Goal: Task Accomplishment & Management: Manage account settings

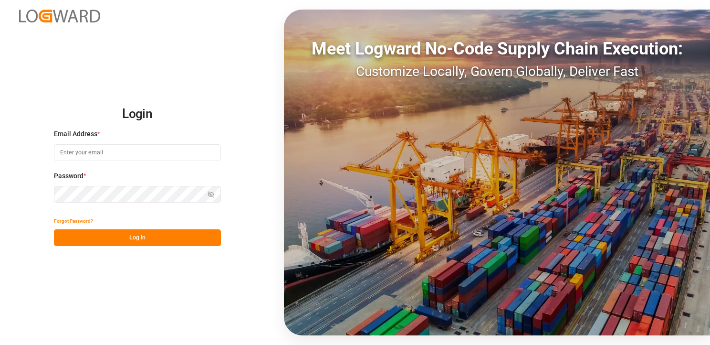
type input "[EMAIL_ADDRESS][DOMAIN_NAME]"
click at [195, 241] on button "Log In" at bounding box center [137, 237] width 167 height 17
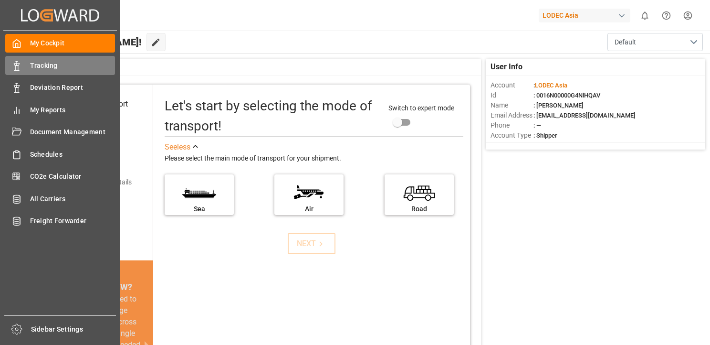
click at [24, 69] on div "Tracking Tracking" at bounding box center [60, 65] width 110 height 19
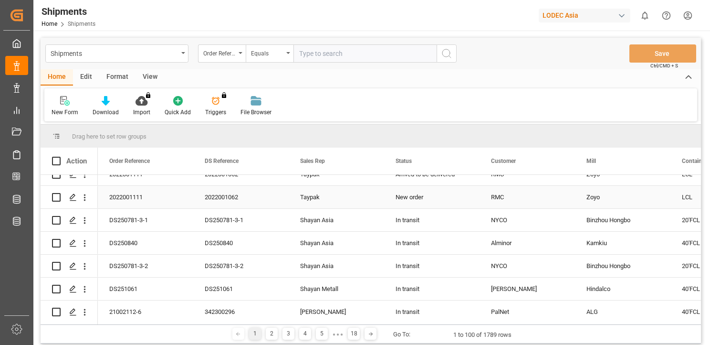
scroll to position [716, 0]
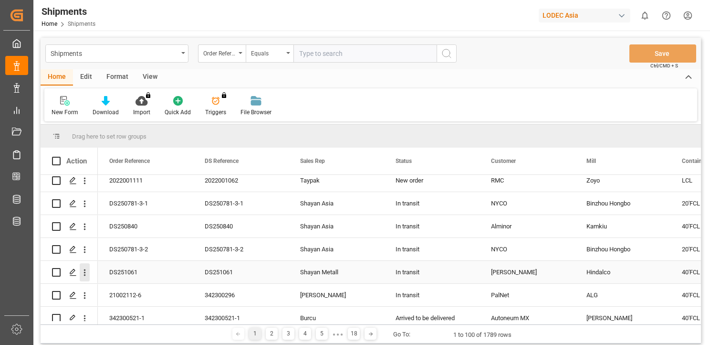
click at [85, 275] on icon "open menu" at bounding box center [85, 272] width 2 height 7
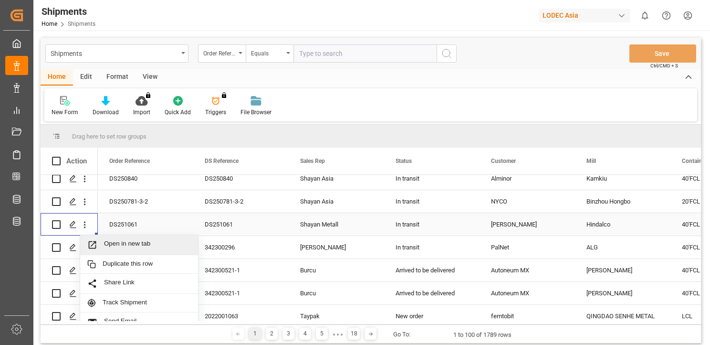
click at [159, 249] on span "Open in new tab" at bounding box center [147, 245] width 87 height 10
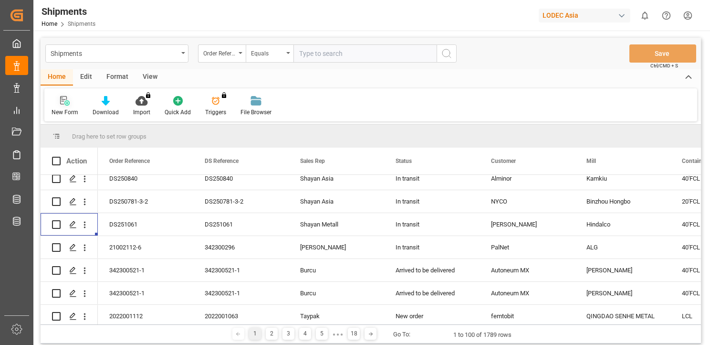
click at [69, 106] on icon at bounding box center [65, 101] width 10 height 10
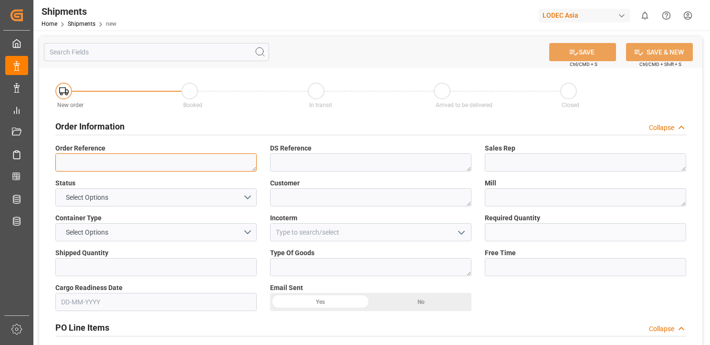
click at [166, 160] on textarea at bounding box center [155, 162] width 201 height 18
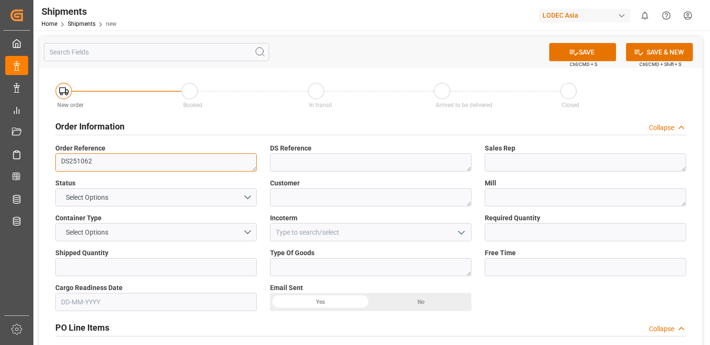
type textarea "DS251062"
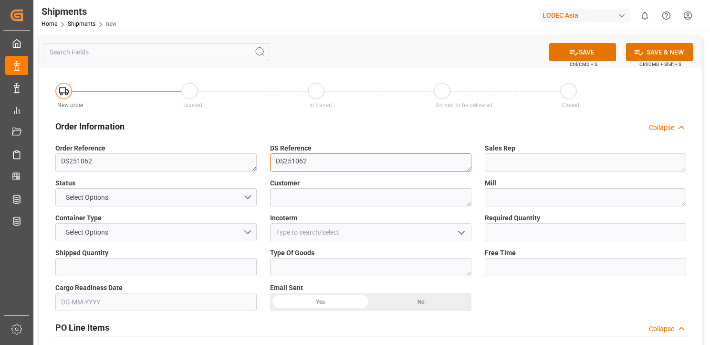
type textarea "DS251062"
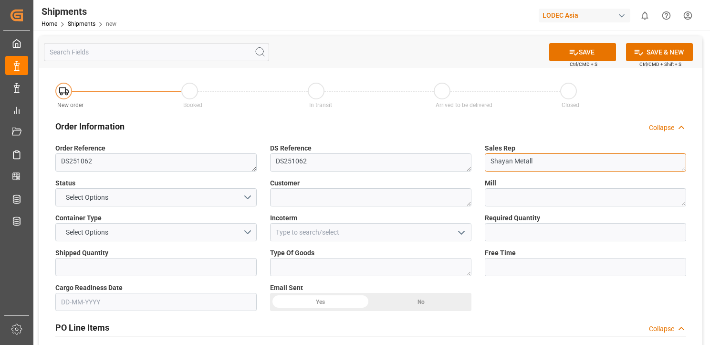
type textarea "Shayan Metall"
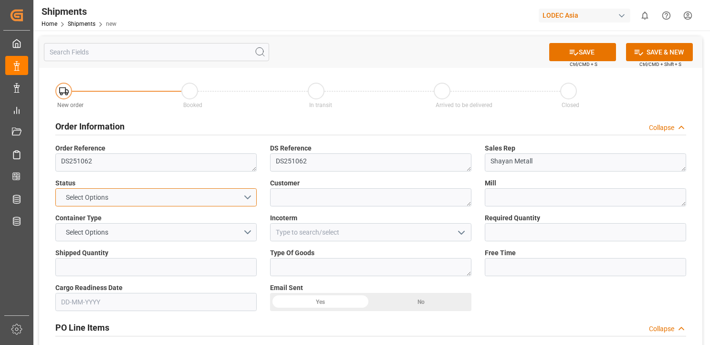
click at [145, 196] on button "Select Options" at bounding box center [155, 197] width 201 height 18
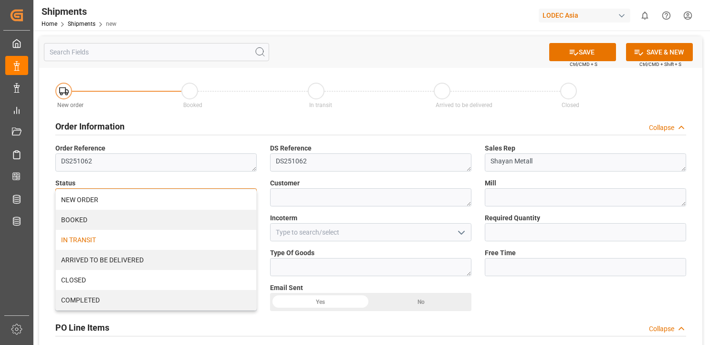
click at [149, 241] on div "IN TRANSIT" at bounding box center [156, 240] width 201 height 20
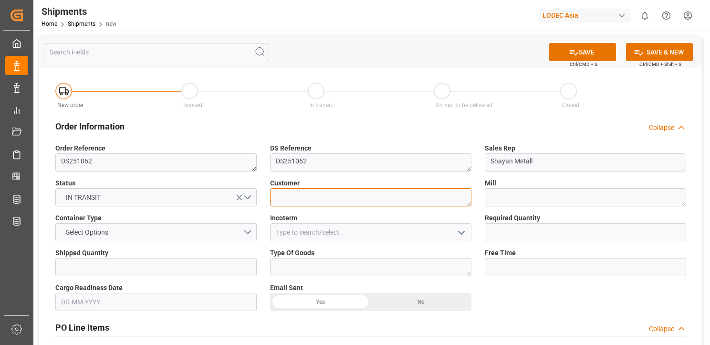
click at [349, 191] on textarea at bounding box center [370, 197] width 201 height 18
type textarea "Niemet"
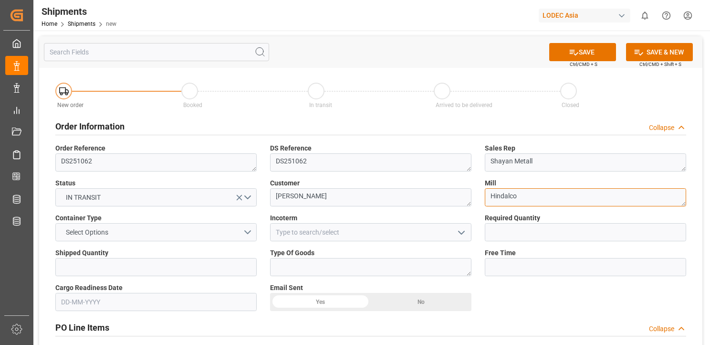
type textarea "Hindalco"
click at [207, 230] on button "Select Options" at bounding box center [155, 232] width 201 height 18
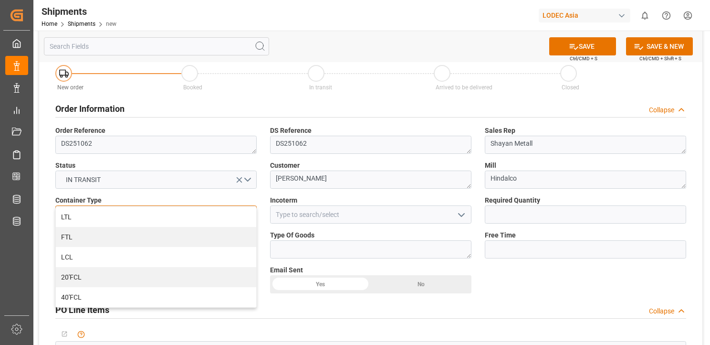
scroll to position [48, 0]
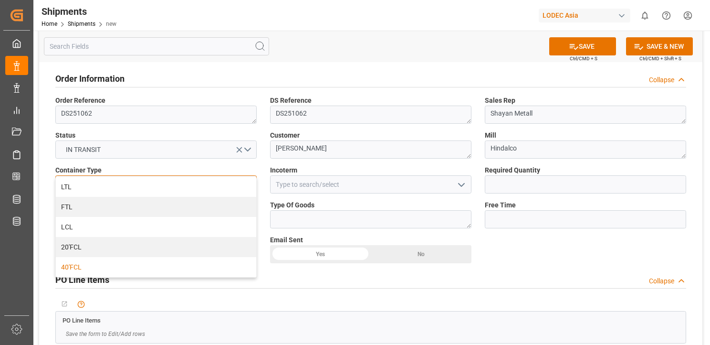
click at [124, 271] on div "40'FCL" at bounding box center [156, 267] width 201 height 20
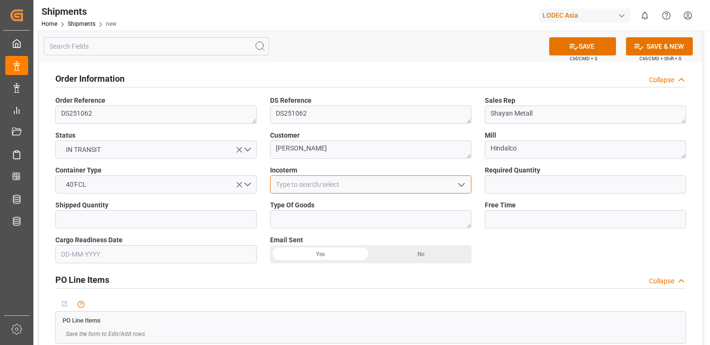
click at [363, 184] on input at bounding box center [370, 184] width 201 height 18
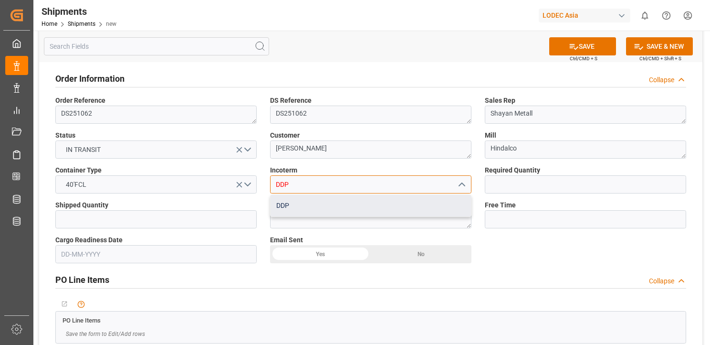
click at [339, 200] on div "DDP" at bounding box center [371, 205] width 201 height 21
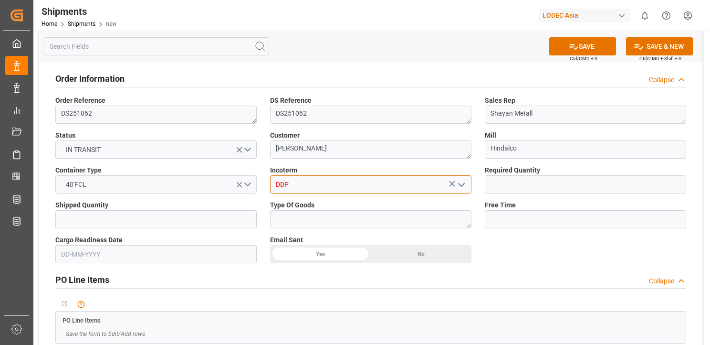
drag, startPoint x: 366, startPoint y: 182, endPoint x: 246, endPoint y: 178, distance: 119.9
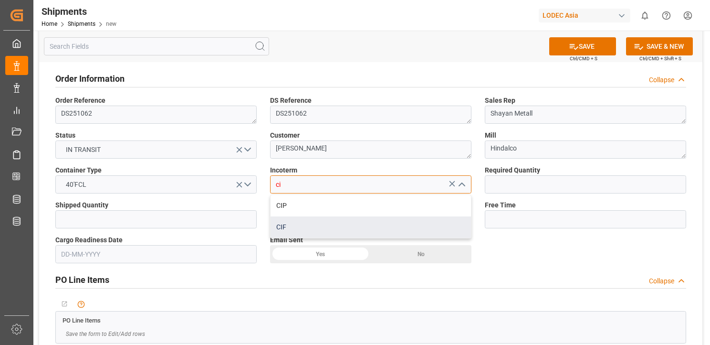
click at [331, 227] on div "CIF" at bounding box center [371, 226] width 201 height 21
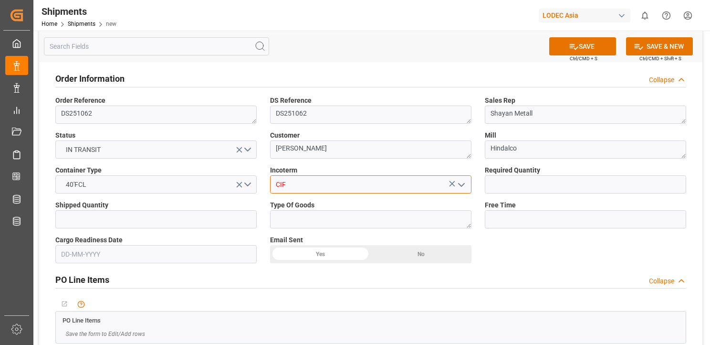
type input "CIF"
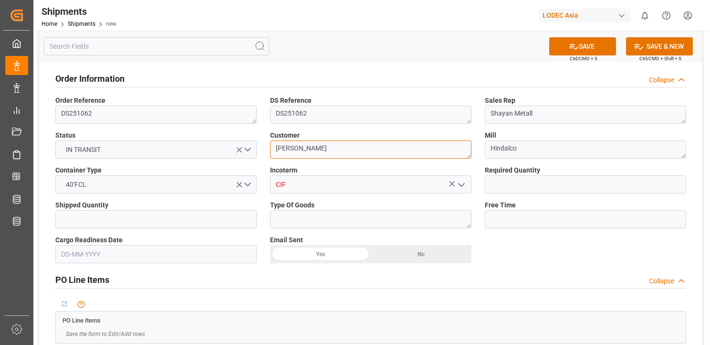
drag, startPoint x: 284, startPoint y: 148, endPoint x: 277, endPoint y: 148, distance: 6.2
type textarea "Lodec Metal"
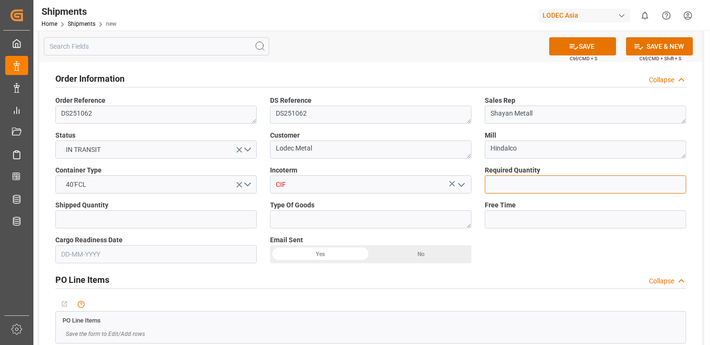
click at [526, 183] on input "text" at bounding box center [585, 184] width 201 height 18
type input "2"
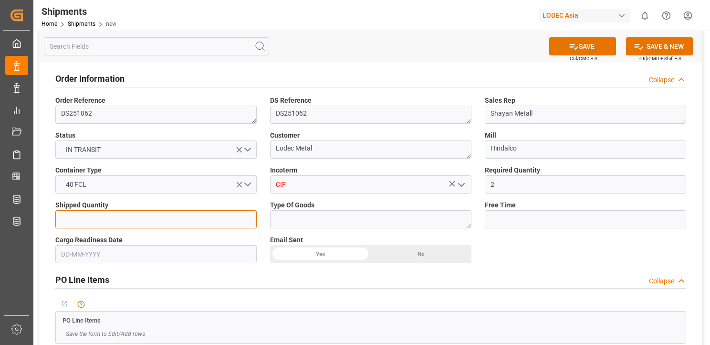
click at [170, 223] on input "text" at bounding box center [155, 219] width 201 height 18
type input "2"
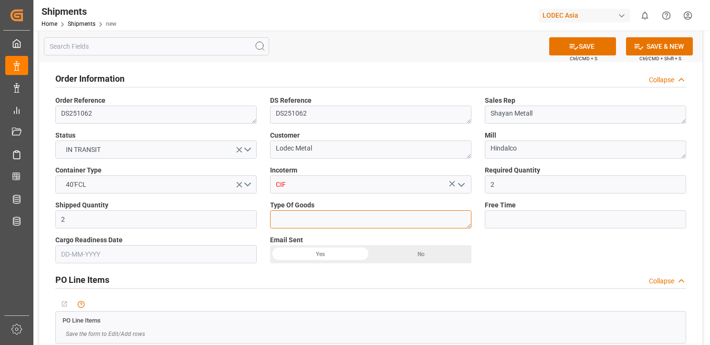
click at [405, 223] on textarea at bounding box center [370, 219] width 201 height 18
click at [406, 223] on textarea at bounding box center [370, 219] width 201 height 18
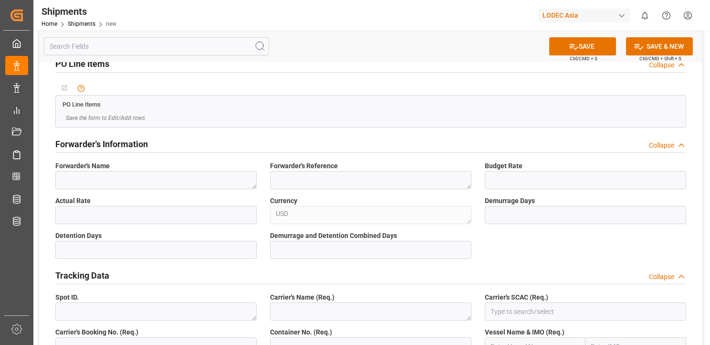
scroll to position [286, 0]
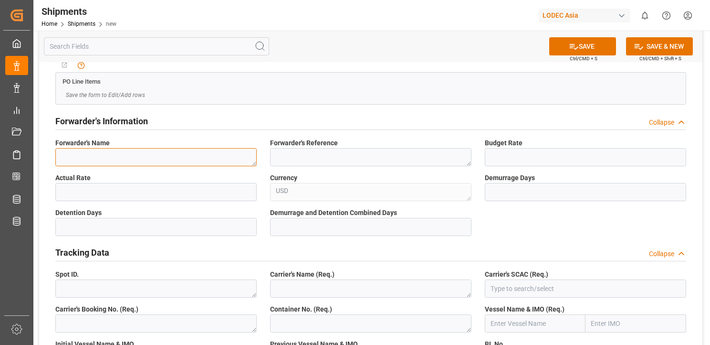
click at [169, 161] on textarea at bounding box center [155, 157] width 201 height 18
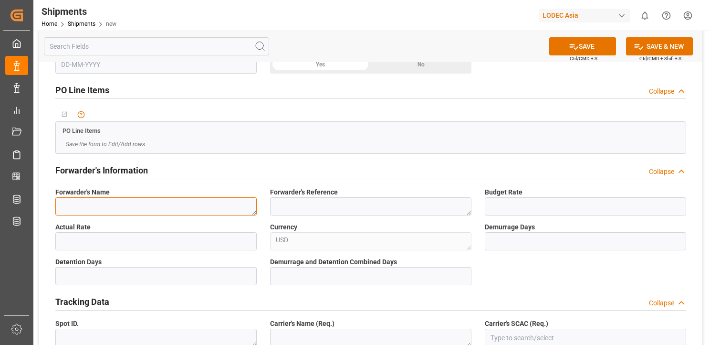
scroll to position [191, 0]
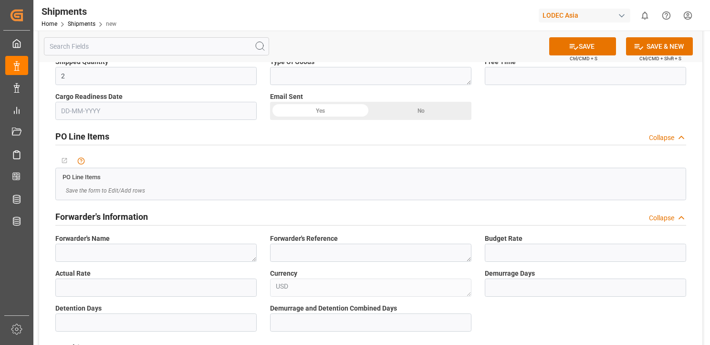
click at [676, 214] on div "Collapse" at bounding box center [667, 218] width 37 height 10
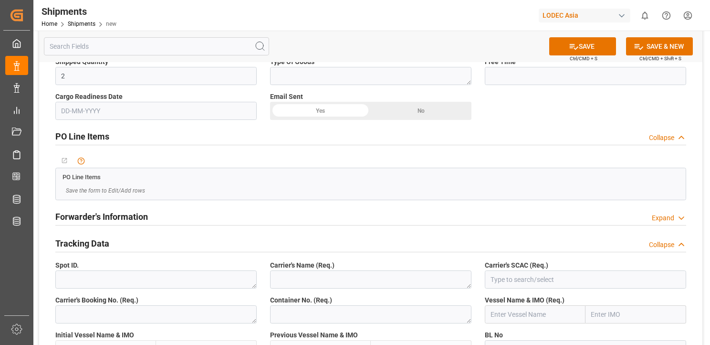
click at [658, 138] on div "Collapse" at bounding box center [661, 138] width 25 height 10
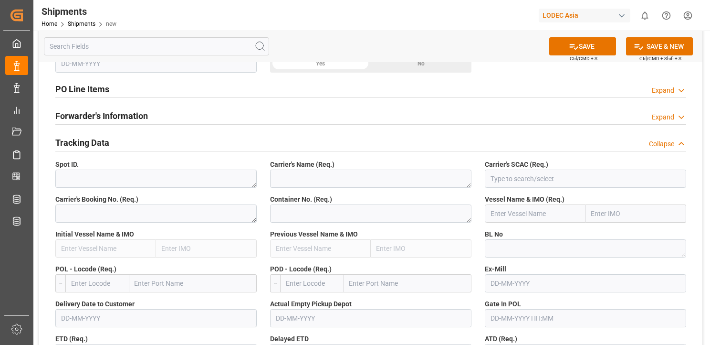
scroll to position [239, 0]
click at [153, 172] on textarea at bounding box center [155, 178] width 201 height 18
click at [347, 182] on textarea at bounding box center [370, 178] width 201 height 18
type textarea "MSC"
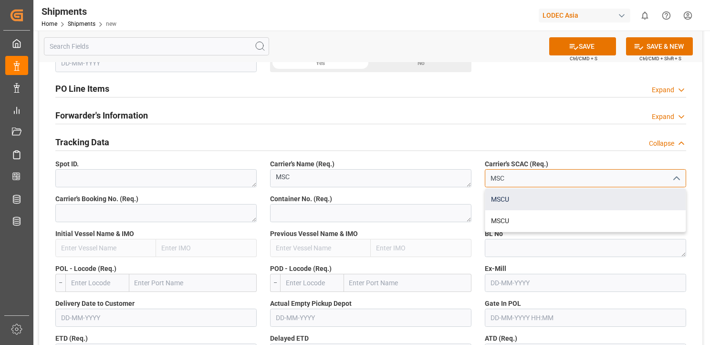
click at [589, 196] on div "MSCU" at bounding box center [586, 199] width 201 height 21
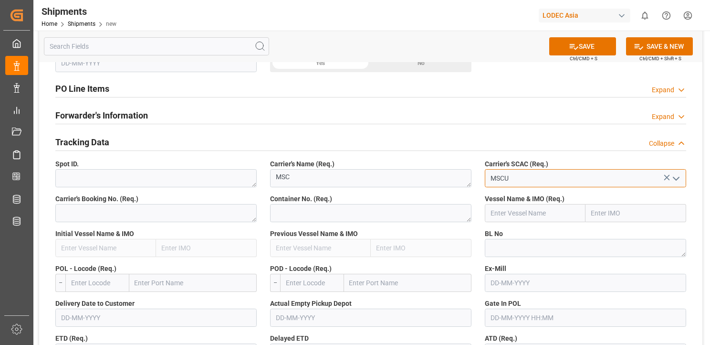
type input "MSCU"
click at [105, 217] on textarea at bounding box center [155, 213] width 201 height 18
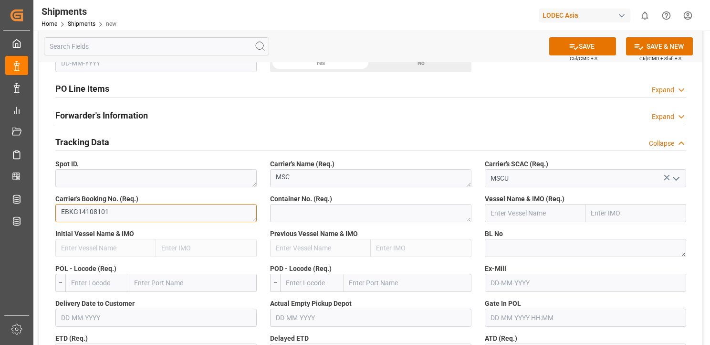
type textarea "EBKG14108101"
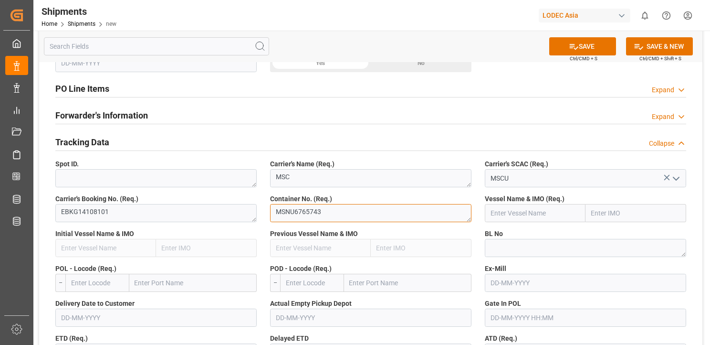
type textarea "MSNU6765743"
type input "sol pion"
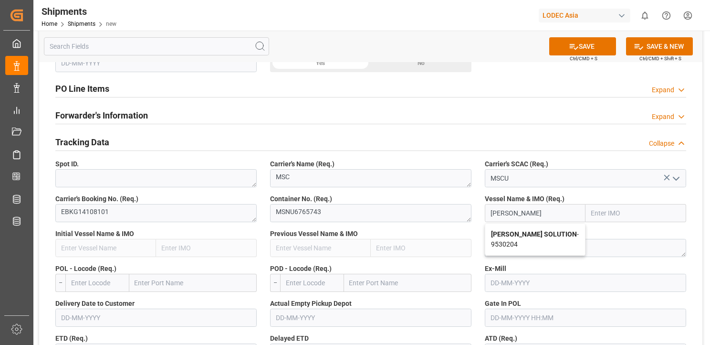
drag, startPoint x: 521, startPoint y: 206, endPoint x: 486, endPoint y: 207, distance: 34.9
click at [486, 207] on input "sol pion" at bounding box center [535, 213] width 101 height 18
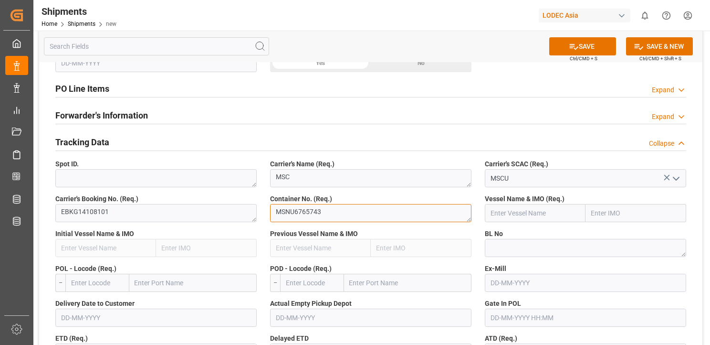
click at [295, 213] on textarea "MSNU6765743" at bounding box center [370, 213] width 201 height 18
click at [515, 210] on input "text" at bounding box center [535, 213] width 101 height 18
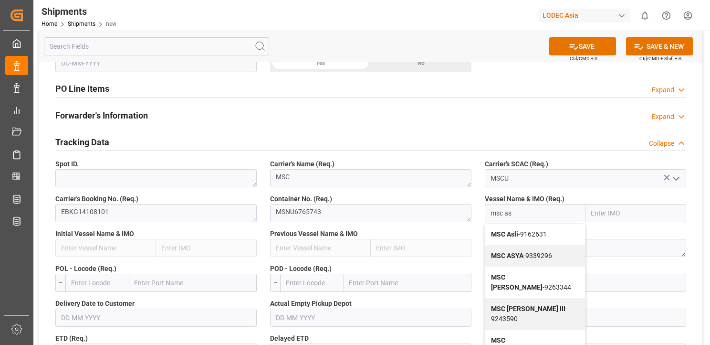
click at [521, 253] on b "MSC ASYA" at bounding box center [507, 256] width 32 height 8
type input "MSC ASYA"
type input "9339296"
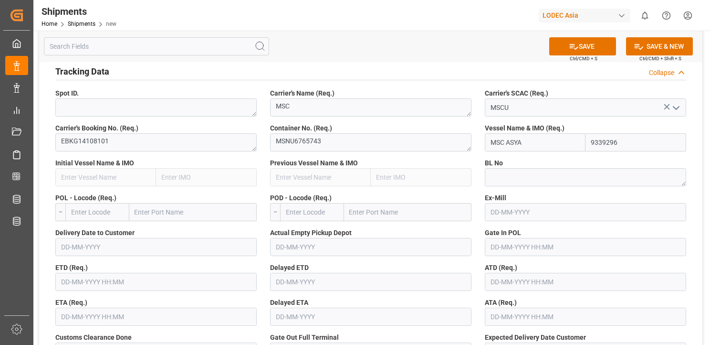
scroll to position [334, 0]
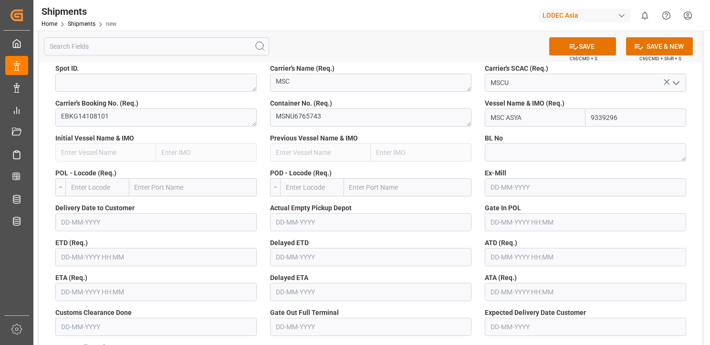
type input "MSC ASYA"
click at [518, 152] on textarea at bounding box center [585, 152] width 201 height 18
type textarea "MEDUKD576980"
click at [108, 187] on input "text" at bounding box center [97, 187] width 64 height 18
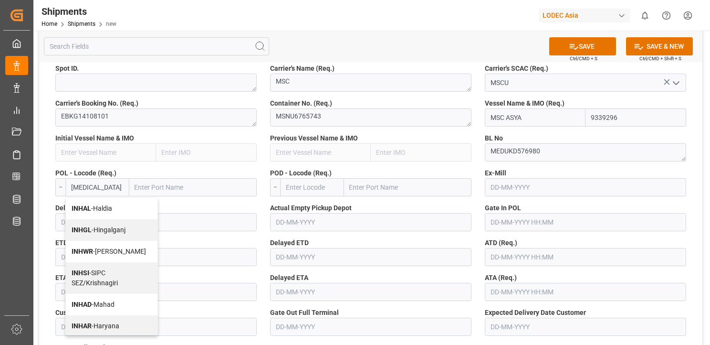
click at [100, 205] on span "INHAL - Haldia" at bounding box center [92, 208] width 41 height 8
type input "INHAL"
type input "Haldia"
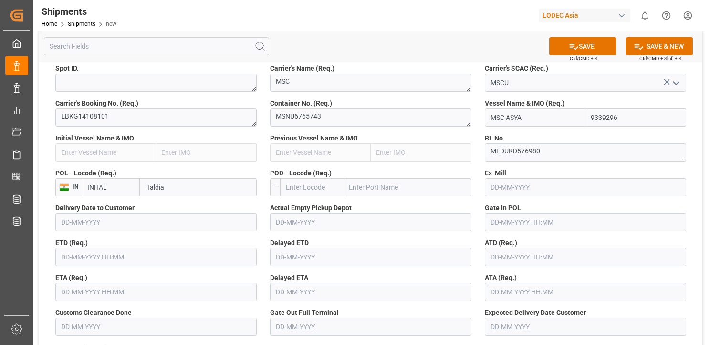
type input "INHAL"
click at [294, 183] on input "text" at bounding box center [312, 187] width 64 height 18
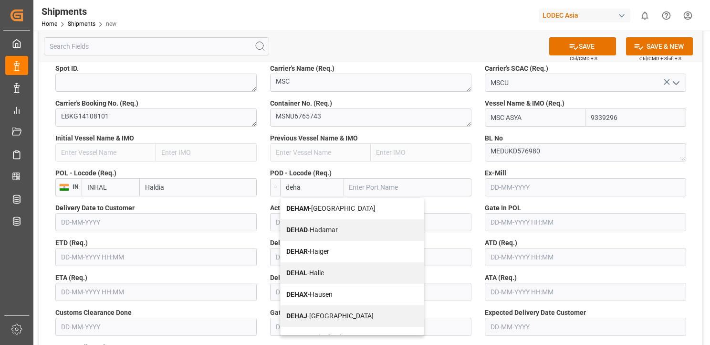
click at [326, 206] on span "DEHAM - Hamburg" at bounding box center [330, 208] width 89 height 8
type input "DEHAM"
type input "Hamburg"
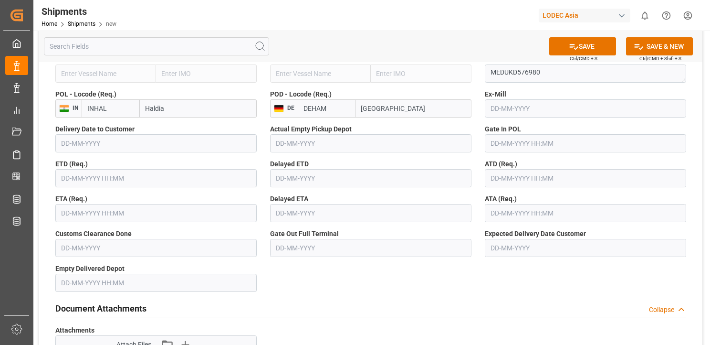
scroll to position [430, 0]
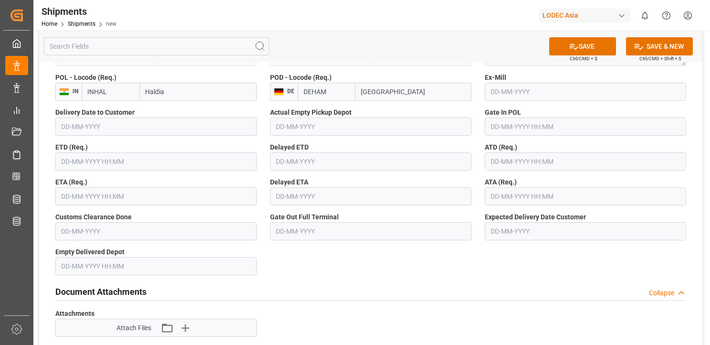
type input "DEHAM"
click at [66, 160] on input "text" at bounding box center [155, 161] width 201 height 18
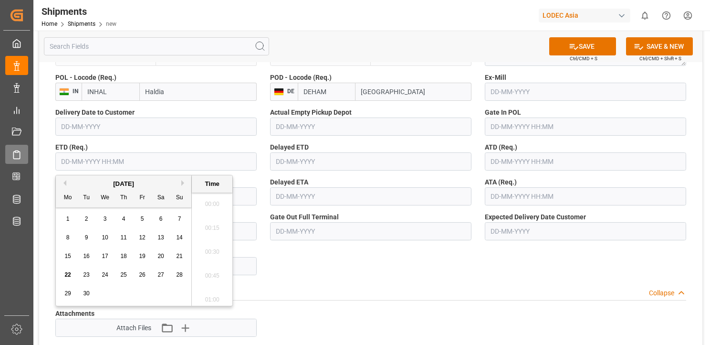
scroll to position [1340, 0]
click at [85, 257] on span "16" at bounding box center [86, 256] width 6 height 7
click at [217, 197] on li "14:00" at bounding box center [212, 201] width 41 height 24
type input "16-09-2025 14:00"
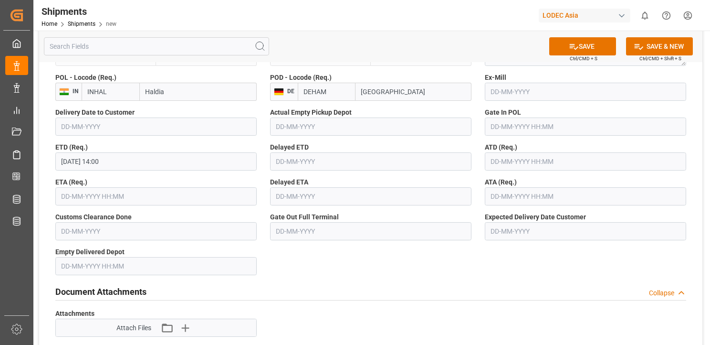
click at [489, 160] on input "text" at bounding box center [585, 161] width 201 height 18
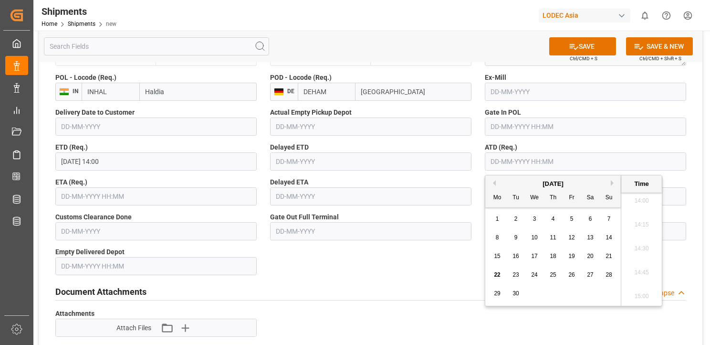
click at [515, 253] on span "16" at bounding box center [516, 256] width 6 height 7
click at [648, 201] on li "14:00" at bounding box center [642, 201] width 41 height 24
type input "16-09-2025 14:00"
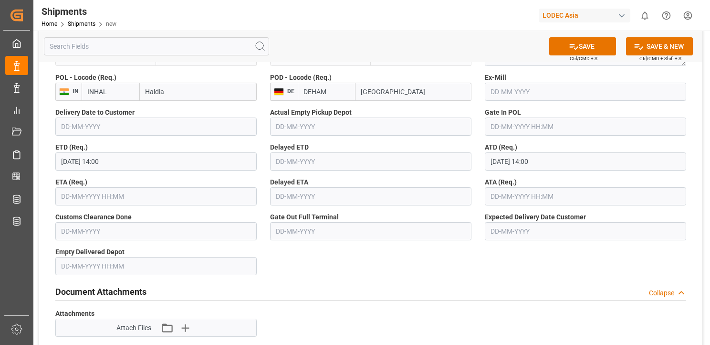
click at [60, 197] on input "text" at bounding box center [155, 196] width 201 height 18
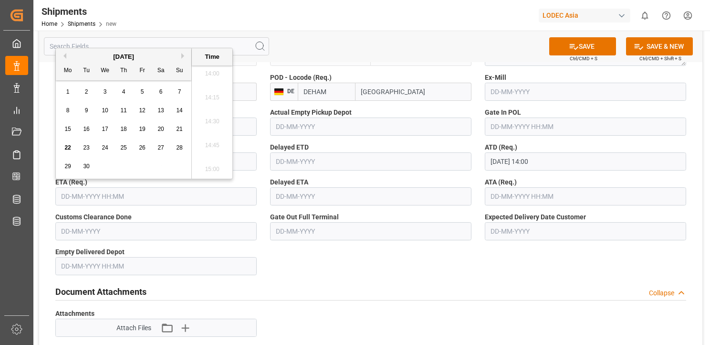
click at [183, 55] on button "Next Month" at bounding box center [184, 56] width 6 height 6
click at [162, 127] on span "18" at bounding box center [161, 129] width 6 height 7
click at [214, 75] on li "14:00" at bounding box center [212, 74] width 41 height 24
type input "18-10-2025 14:00"
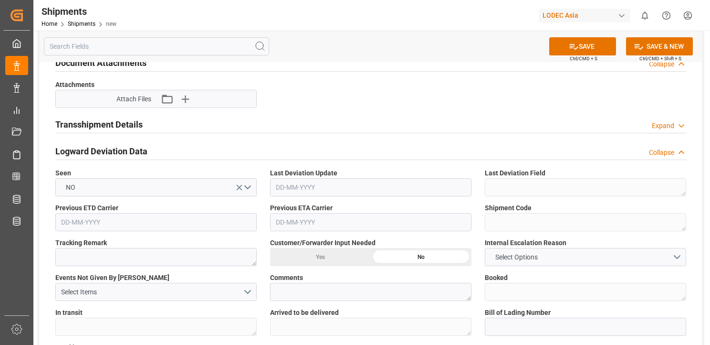
scroll to position [668, 0]
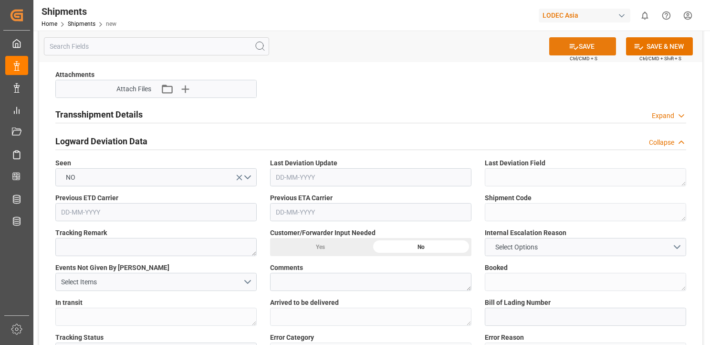
click at [563, 50] on button "SAVE" at bounding box center [583, 46] width 67 height 18
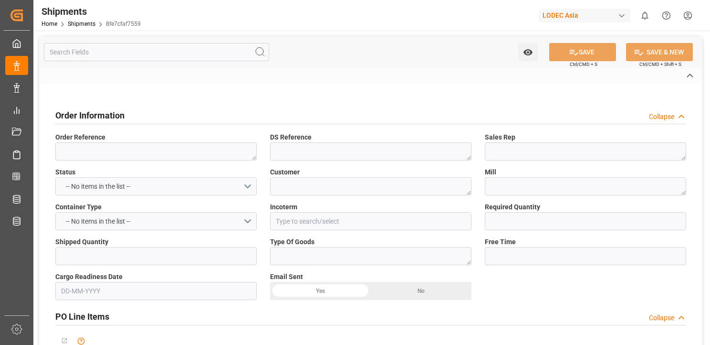
type textarea "DS251061"
type textarea "Shayan Metall"
type textarea "[PERSON_NAME]"
type textarea "Hindalco"
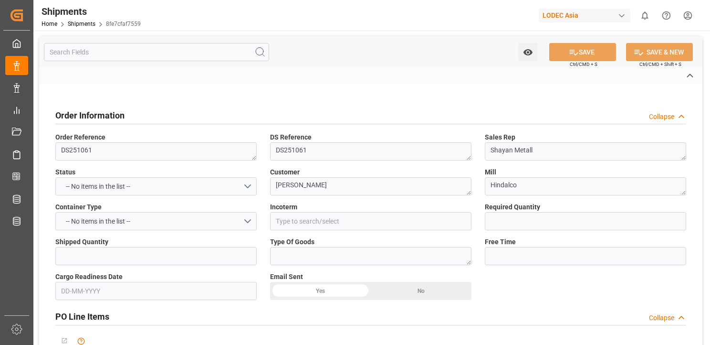
type input "CIF"
type textarea "Coils"
type textarea "USD"
type textarea "MSC"
type input "MSCU"
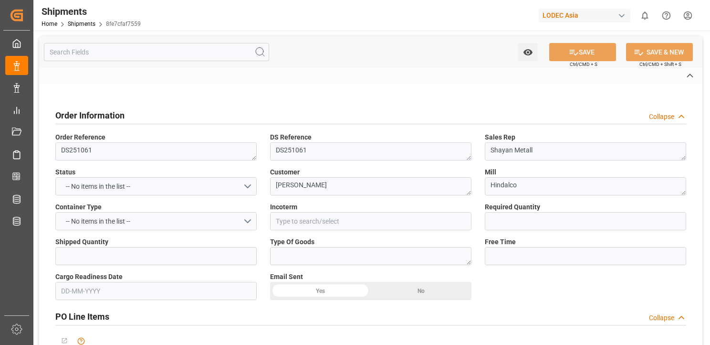
type textarea "EBKG13935506"
type textarea "MSBU8191652"
type input "CONTSHIP ANA II"
type input "MSC AZOV"
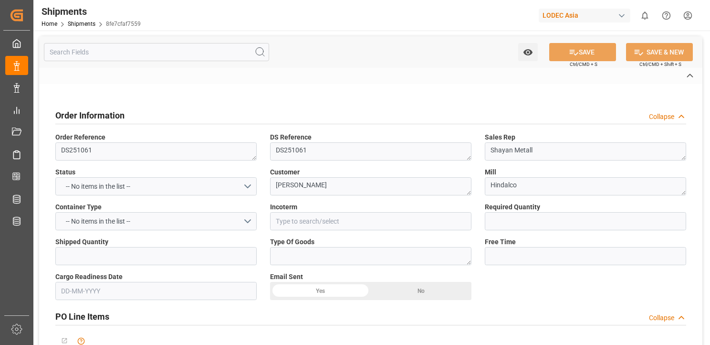
type textarea "MEDUKD331782"
type textarea "8fe7cfaf7559"
type textarea "1"
type textarea "2025-08-29 00:00:00"
type input "HALDIA"
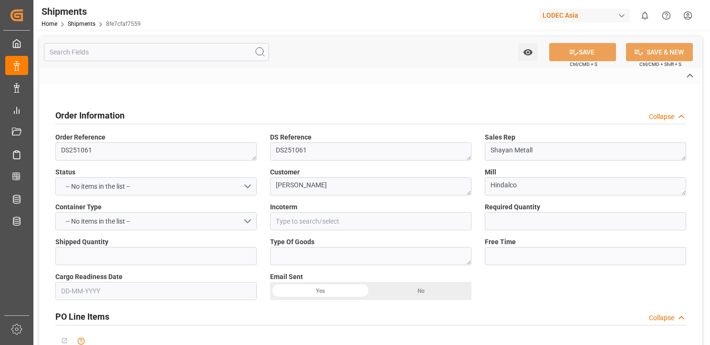
type input "HAMBURG"
type input "SV533R"
type input "VESSEL"
type input "TRUCK"
type input "2"
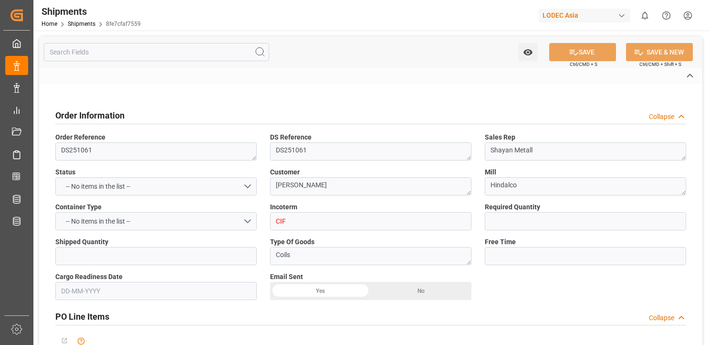
type input "2"
type input "14"
type input "9470973"
type input "9605255"
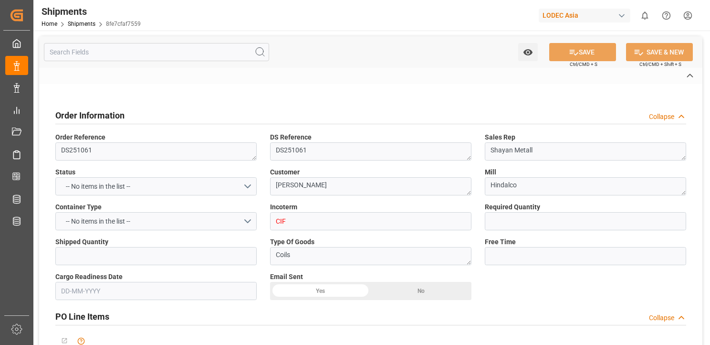
type input "INHAL"
type input "DEHAM"
type input "25-08-2025"
type input "25-10-2025"
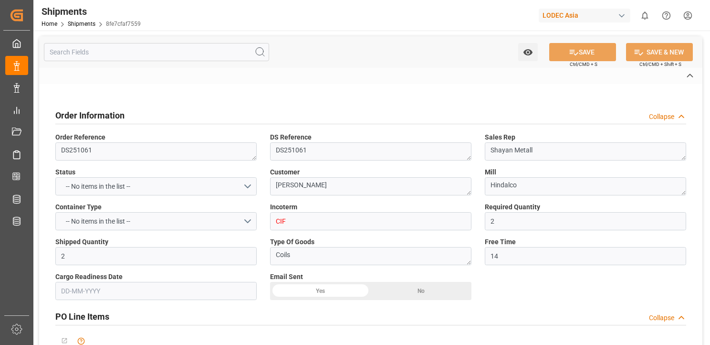
type input "25-08-2025 12:00"
type input "29-08-2025 00:00"
type input "01-11-2025 12:00"
type input "29-08-2025 00:01"
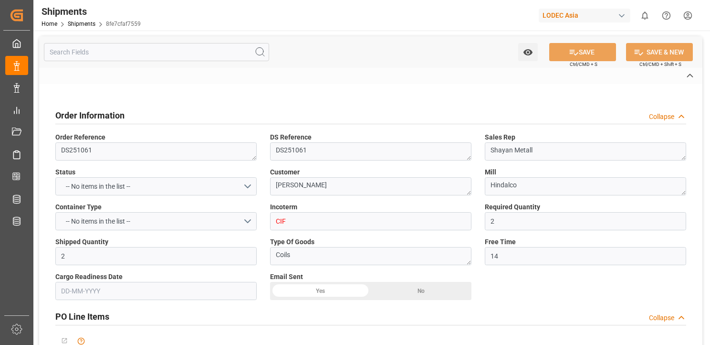
type input "29-08-2025 17:01"
type input "06-09-2025 05:22"
type input "06-09-2025 23:59"
type input "03-10-2025 00:02"
type input "01-10-2025 00:02"
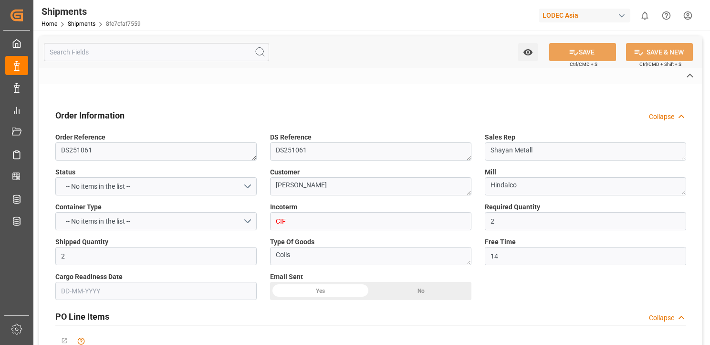
type input "01-10-2025 00:30"
type input "01-11-2025 12:00"
type input "02-11-2025 13:44"
type input "06-11-2025 13:44"
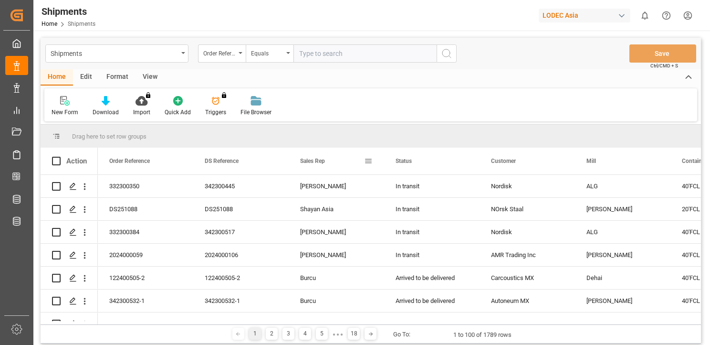
click at [365, 161] on span at bounding box center [368, 161] width 9 height 9
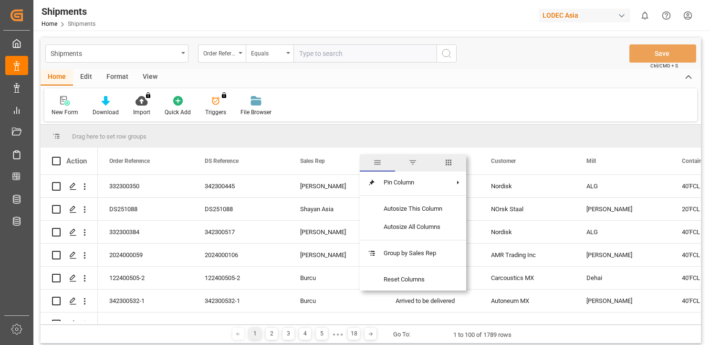
click at [409, 162] on span "filter" at bounding box center [413, 162] width 9 height 9
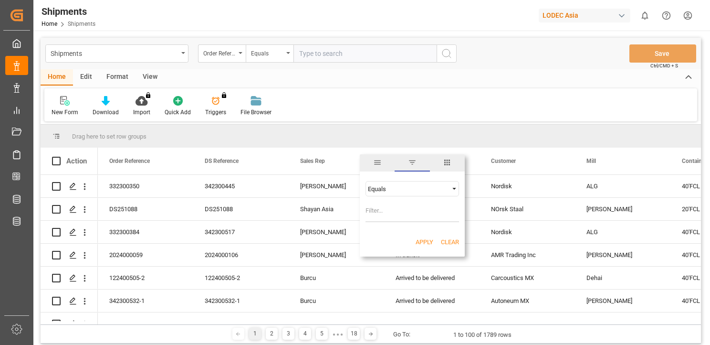
click at [383, 162] on span "general" at bounding box center [377, 162] width 35 height 17
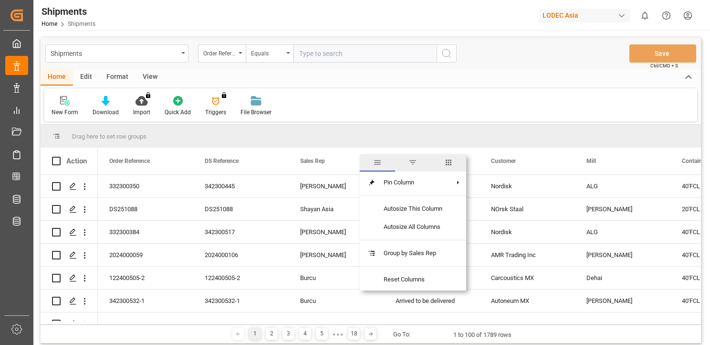
click at [444, 164] on span "columns" at bounding box center [448, 162] width 35 height 17
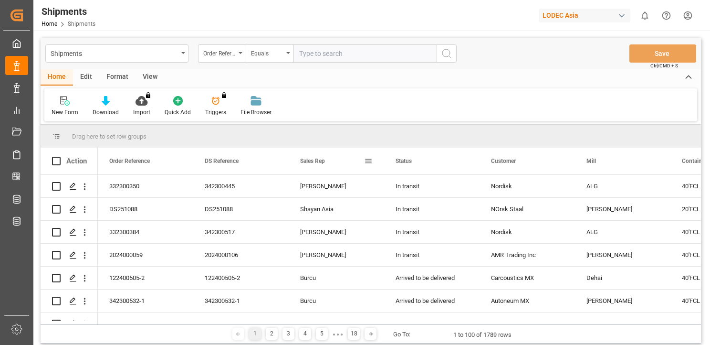
click at [338, 148] on div "Sales Rep" at bounding box center [332, 161] width 64 height 27
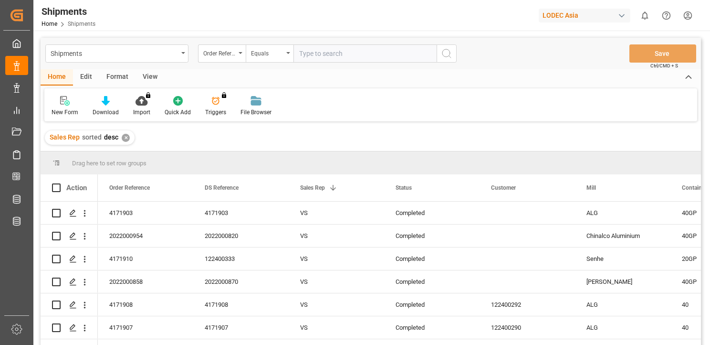
click at [336, 52] on input "text" at bounding box center [365, 53] width 143 height 18
type input "ds251061"
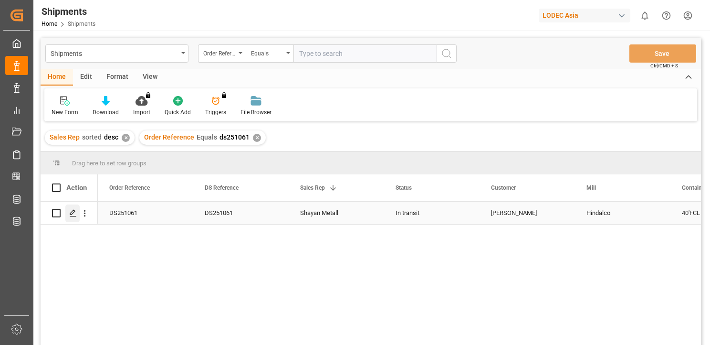
click at [72, 214] on polygon "Press SPACE to select this row." at bounding box center [72, 212] width 5 height 5
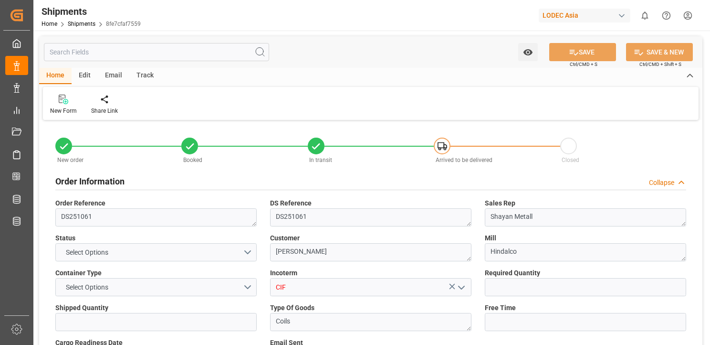
type input "2"
type input "14"
type input "9470973"
type input "9605255"
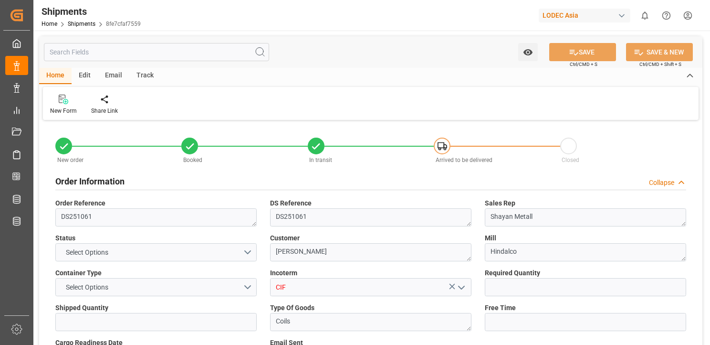
type input "9605255"
type input "INHAL"
type input "DEHAM"
type input "25-08-2025"
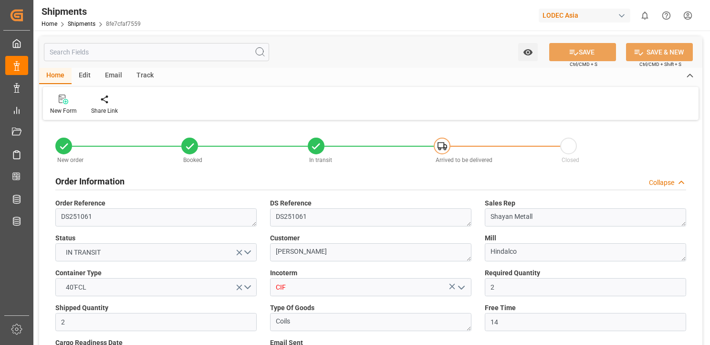
type input "25-10-2025"
type input "25-08-2025 12:00"
type input "29-08-2025 00:00"
type input "01-11-2025 12:00"
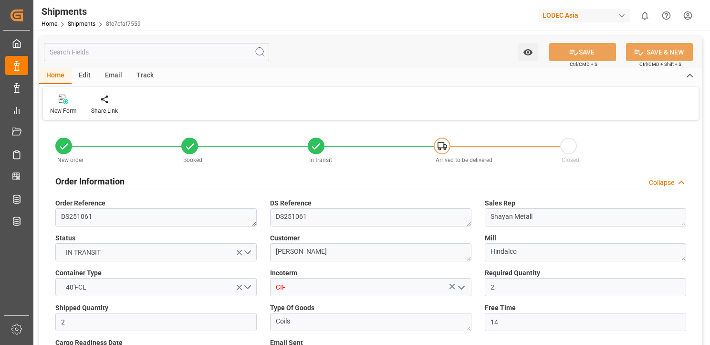
type input "29-08-2025 00:01"
type input "29-08-2025 17:01"
type input "06-09-2025 05:22"
type input "06-09-2025 23:59"
type input "03-10-2025 00:02"
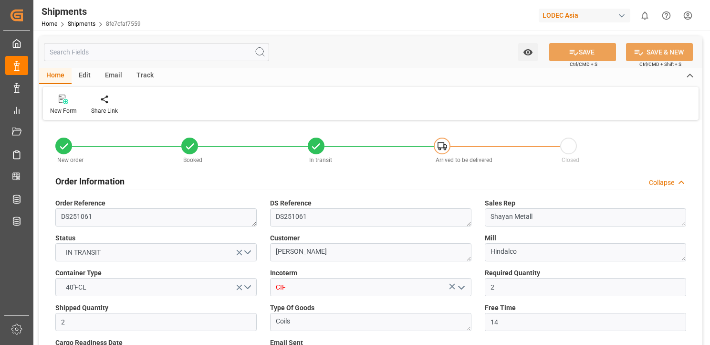
type input "01-10-2025 00:02"
type input "01-10-2025 00:30"
type input "01-11-2025 12:00"
type input "02-11-2025 13:44"
type input "06-11-2025 13:44"
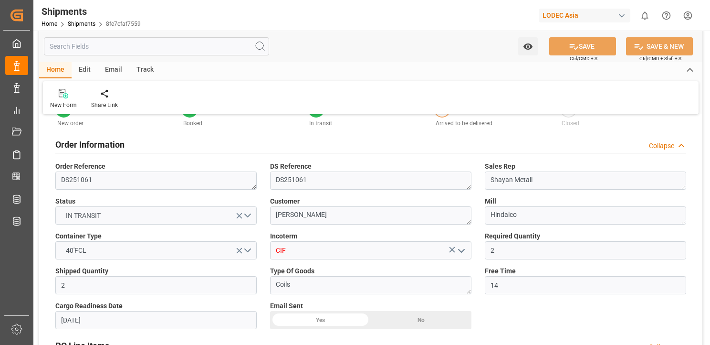
scroll to position [48, 0]
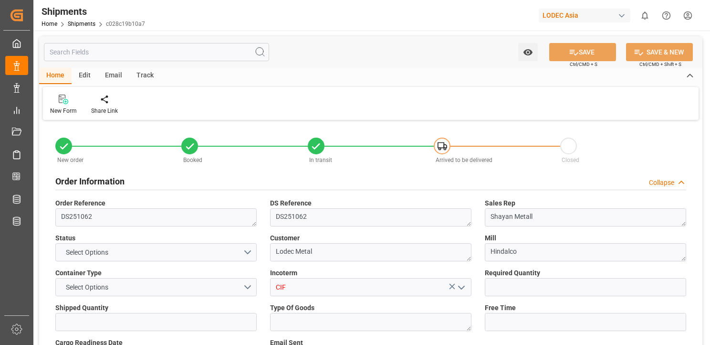
type input "2"
type input "9339296"
type input "INHAL"
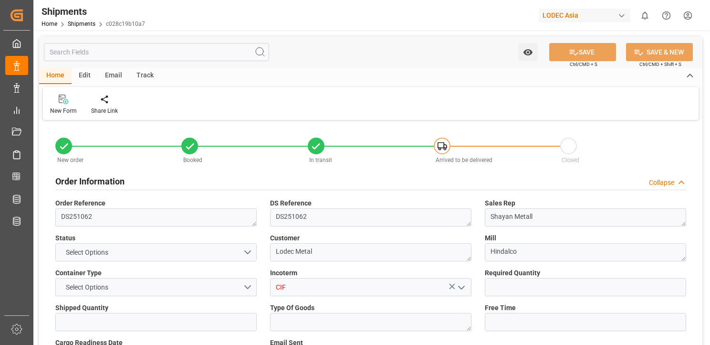
type input "DEHAM"
type input "16-09-2025 14:00"
type input "[DATE] 14:00"
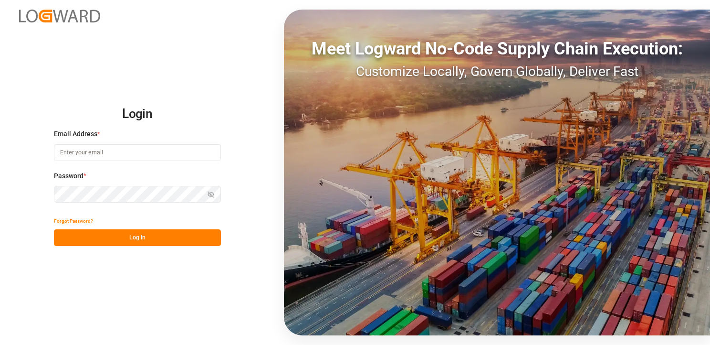
type input "[EMAIL_ADDRESS][DOMAIN_NAME]"
click at [135, 251] on div "Login Email Address * [EMAIL_ADDRESS][DOMAIN_NAME] Password * Show password For…" at bounding box center [355, 172] width 710 height 345
click at [136, 243] on button "Log In" at bounding box center [137, 237] width 167 height 17
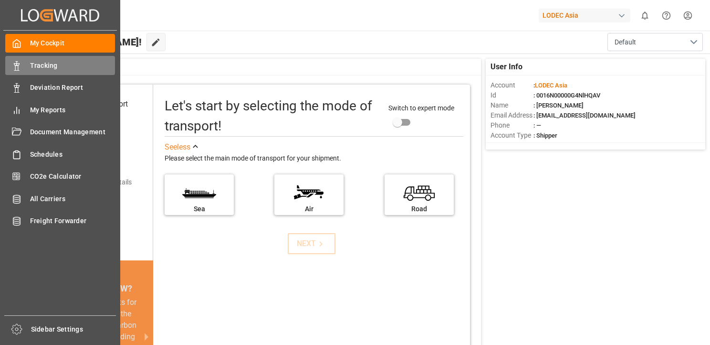
click at [33, 70] on span "Tracking" at bounding box center [72, 66] width 85 height 10
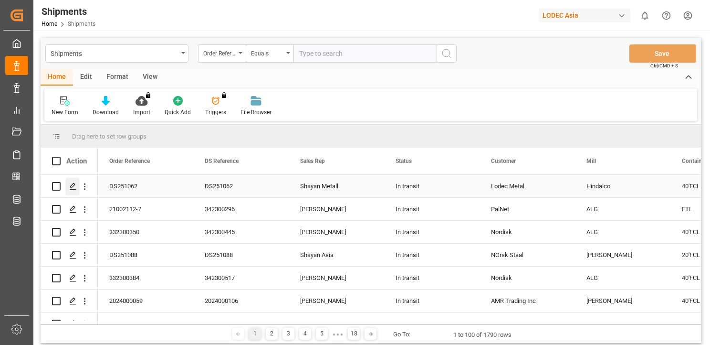
click at [75, 183] on icon "Press SPACE to select this row." at bounding box center [73, 186] width 8 height 8
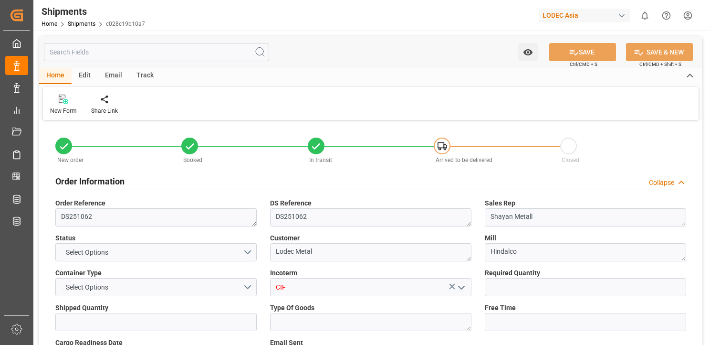
type input "2"
type input "9366433"
type input "9339296"
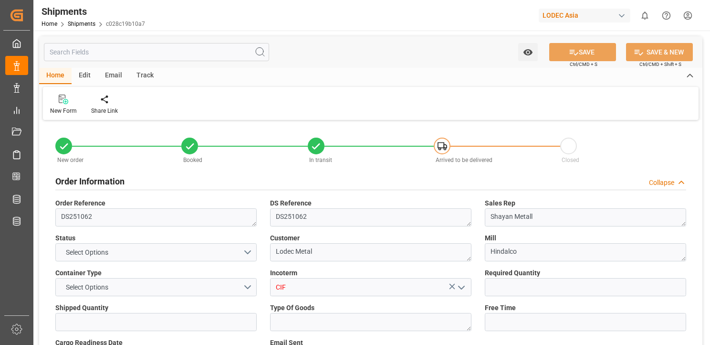
type input "INHAL"
type input "DEHAM"
type input "INHAL"
type input "DEHAM"
type input "[DATE] 12:00"
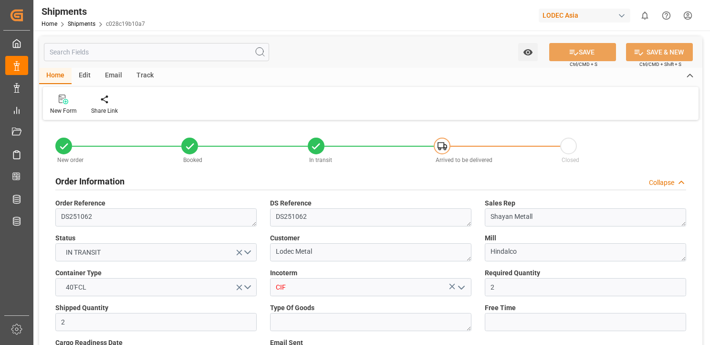
type input "[DATE] 14:00"
type input "[DATE] 12:00"
type input "[DATE] 00:01"
type input "[DATE] 05:59"
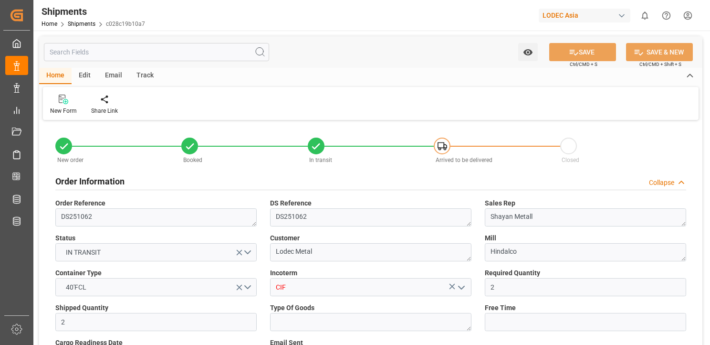
type input "[DATE] 23:59"
type input "[DATE] 00:02"
type input "[DATE] 00:00"
type input "[DATE] 12:00"
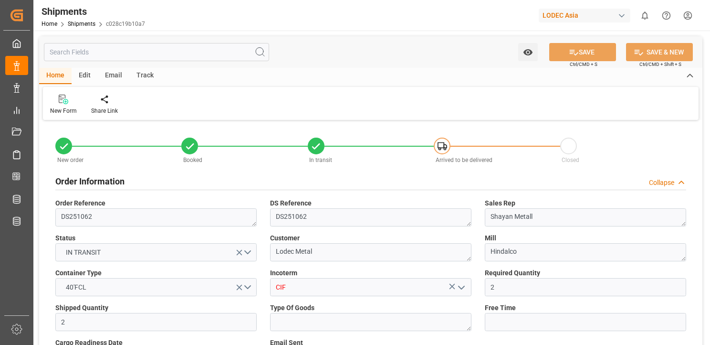
type input "[DATE] 13:58"
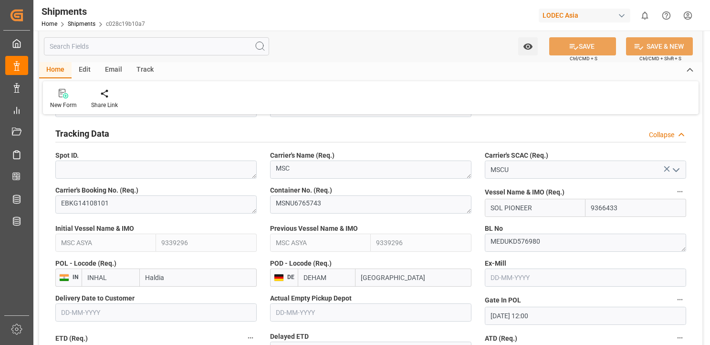
scroll to position [477, 0]
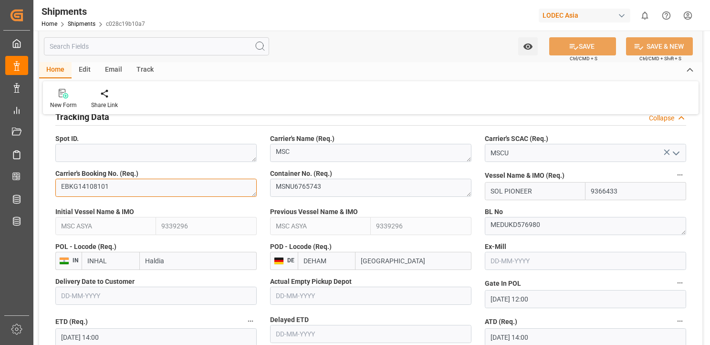
drag, startPoint x: 136, startPoint y: 196, endPoint x: 79, endPoint y: 193, distance: 56.4
click at [79, 193] on textarea "EBKG14108101" at bounding box center [155, 188] width 201 height 18
click at [141, 73] on div "Track" at bounding box center [145, 70] width 32 height 16
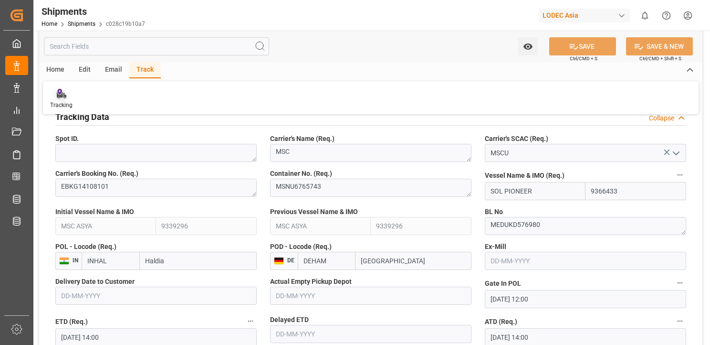
click at [62, 97] on icon at bounding box center [61, 95] width 10 height 7
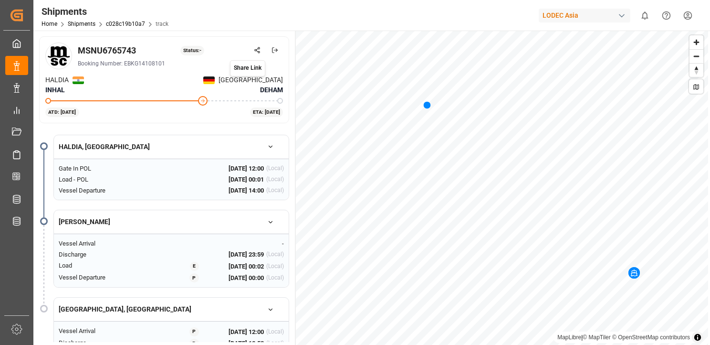
click at [259, 48] on circle at bounding box center [259, 48] width 2 height 2
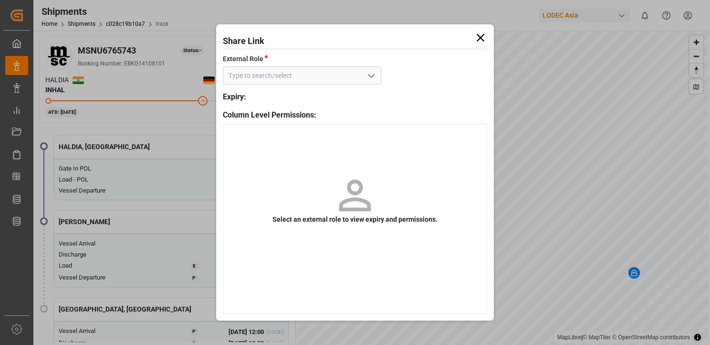
click at [367, 76] on icon "open menu" at bounding box center [371, 75] width 11 height 11
click at [328, 98] on div "Default tracking role - shipment" at bounding box center [302, 96] width 158 height 21
type input "Default tracking role - shipment"
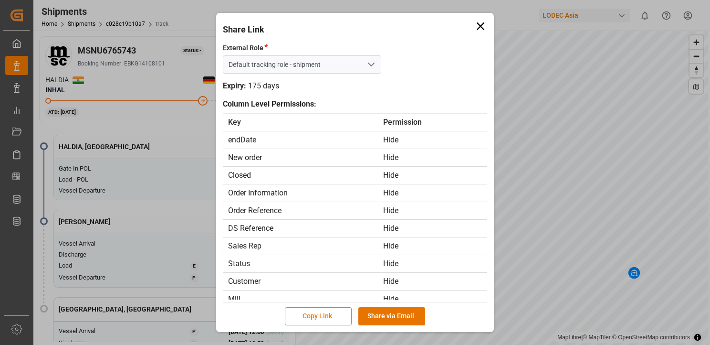
click at [333, 317] on button "Copy Link" at bounding box center [318, 316] width 67 height 18
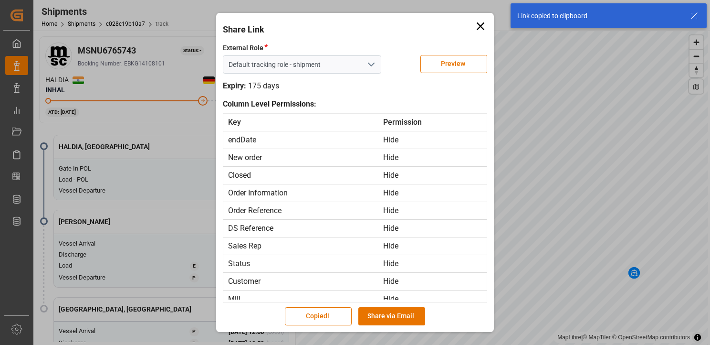
click at [485, 24] on icon at bounding box center [480, 26] width 13 height 13
